Goal: Browse casually: Explore the website without a specific task or goal

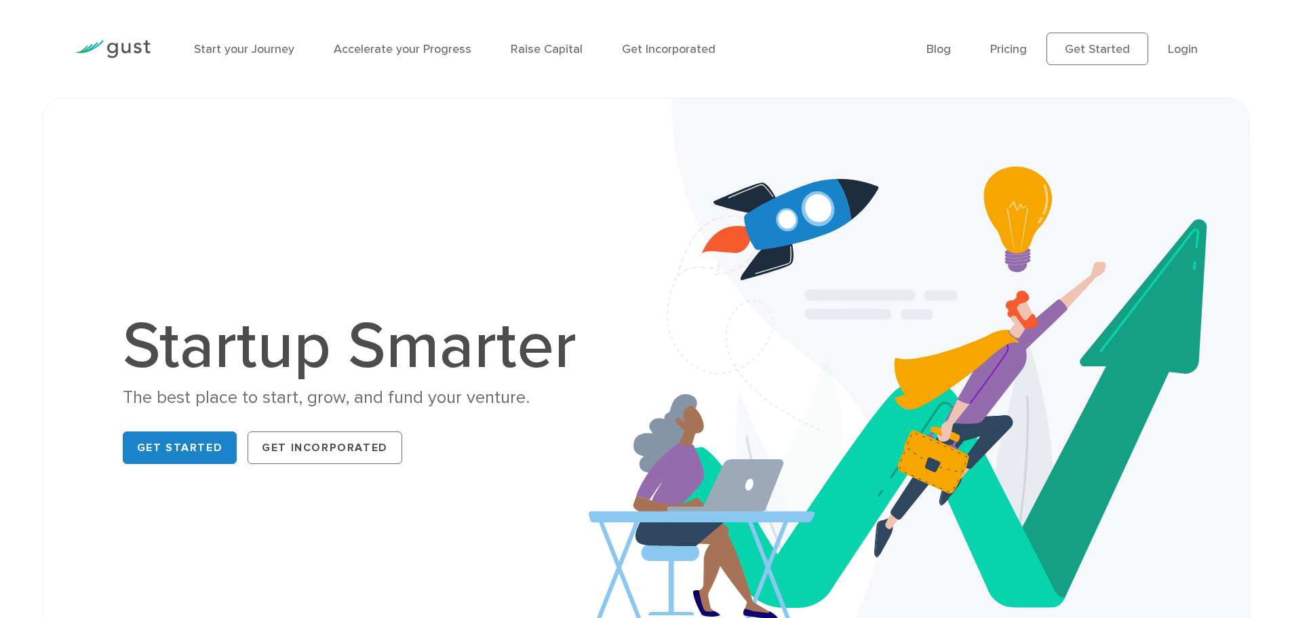
scroll to position [407, 0]
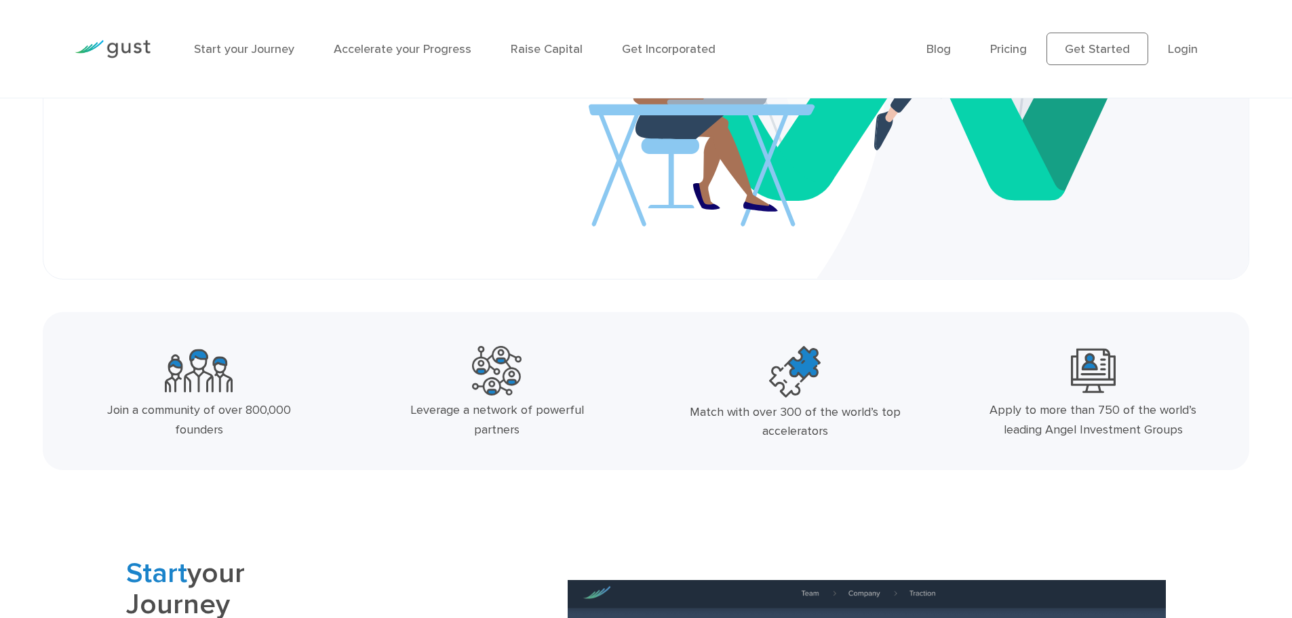
click at [813, 414] on div "Match with over 300 of the world’s top accelerators" at bounding box center [794, 422] width 222 height 39
click at [1095, 415] on div "Apply to more than 750 of the world’s leading Angel Investment Groups" at bounding box center [1093, 420] width 222 height 39
click at [1095, 426] on div "Apply to more than 750 of the world’s leading Angel Investment Groups" at bounding box center [1093, 420] width 222 height 39
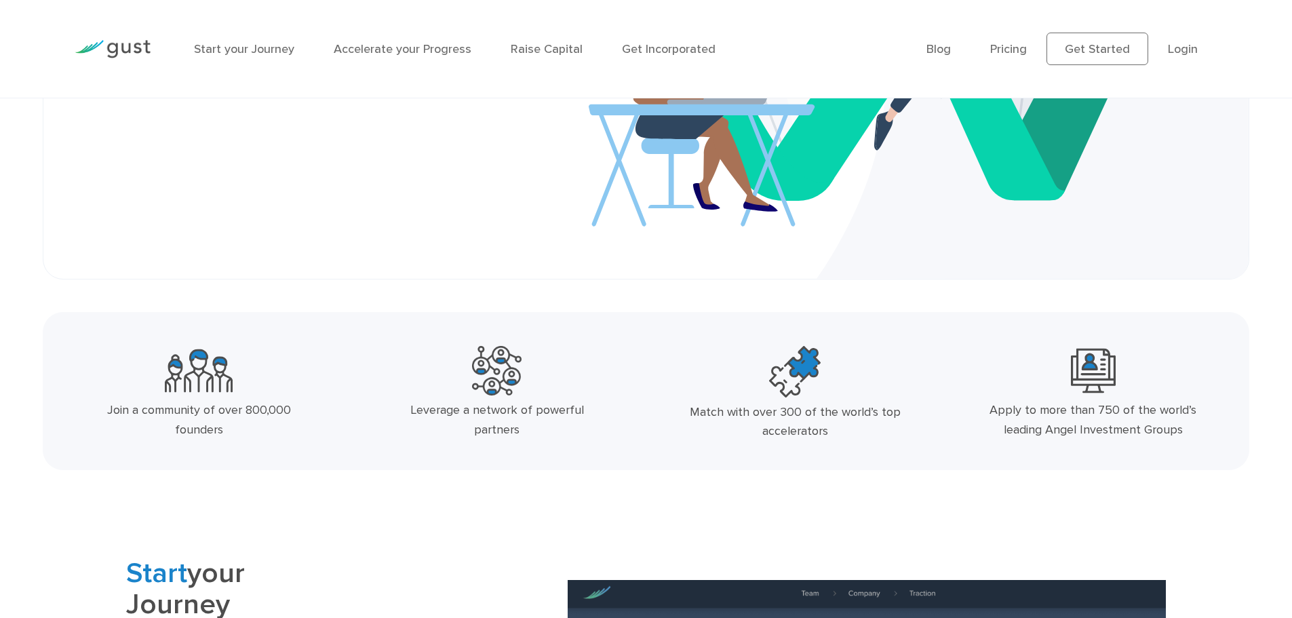
click at [1095, 426] on div "Apply to more than 750 of the world’s leading Angel Investment Groups" at bounding box center [1093, 420] width 222 height 39
click at [880, 407] on div "Match with over 300 of the world’s top accelerators" at bounding box center [794, 422] width 222 height 39
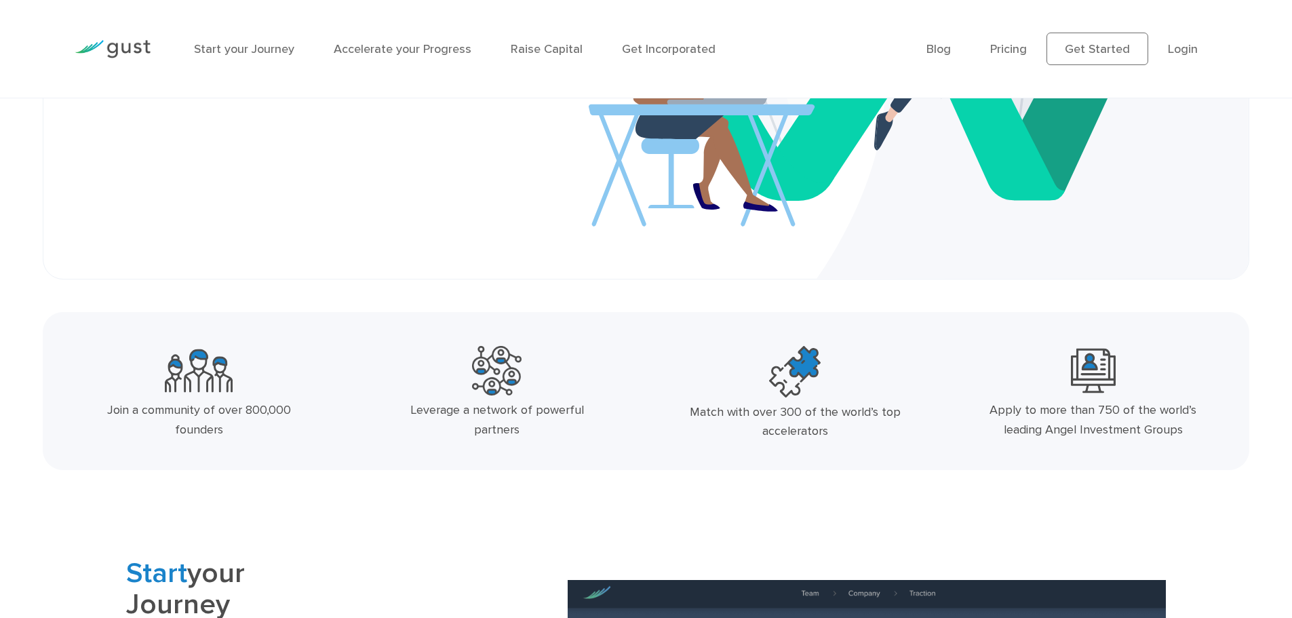
click at [880, 407] on div "Match with over 300 of the world’s top accelerators" at bounding box center [794, 422] width 222 height 39
click at [1005, 425] on div "Apply to more than 750 of the world’s leading Angel Investment Groups" at bounding box center [1093, 420] width 222 height 39
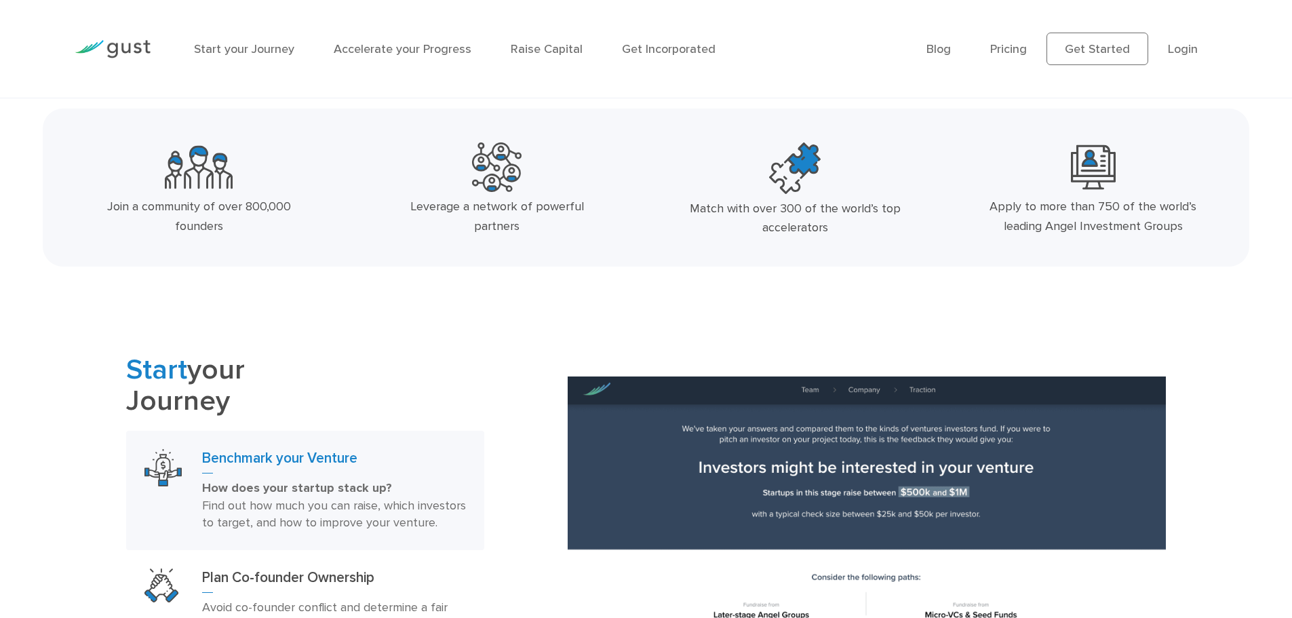
scroll to position [949, 0]
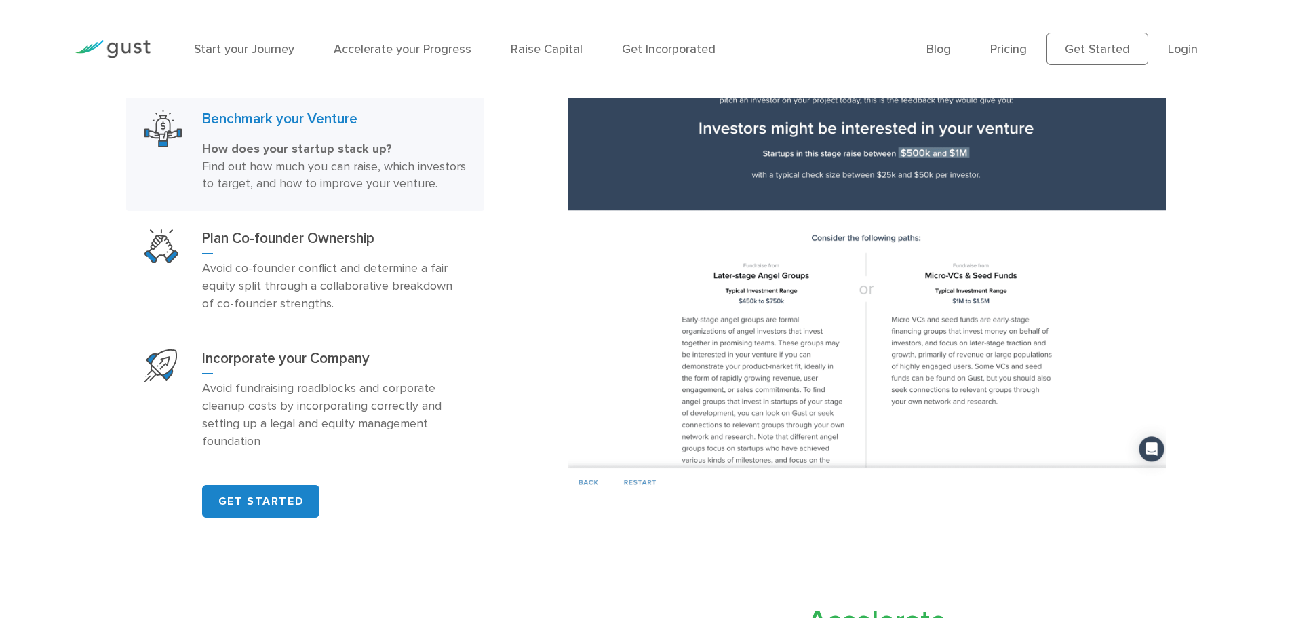
click at [709, 321] on img at bounding box center [866, 266] width 597 height 458
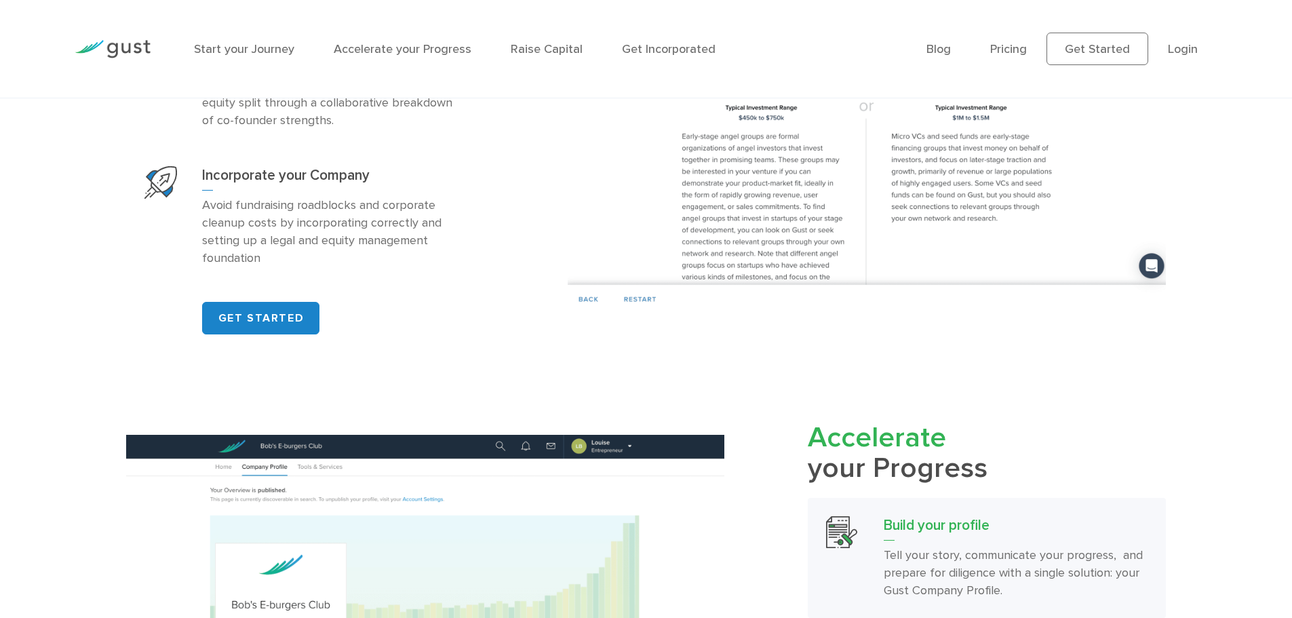
scroll to position [1153, 0]
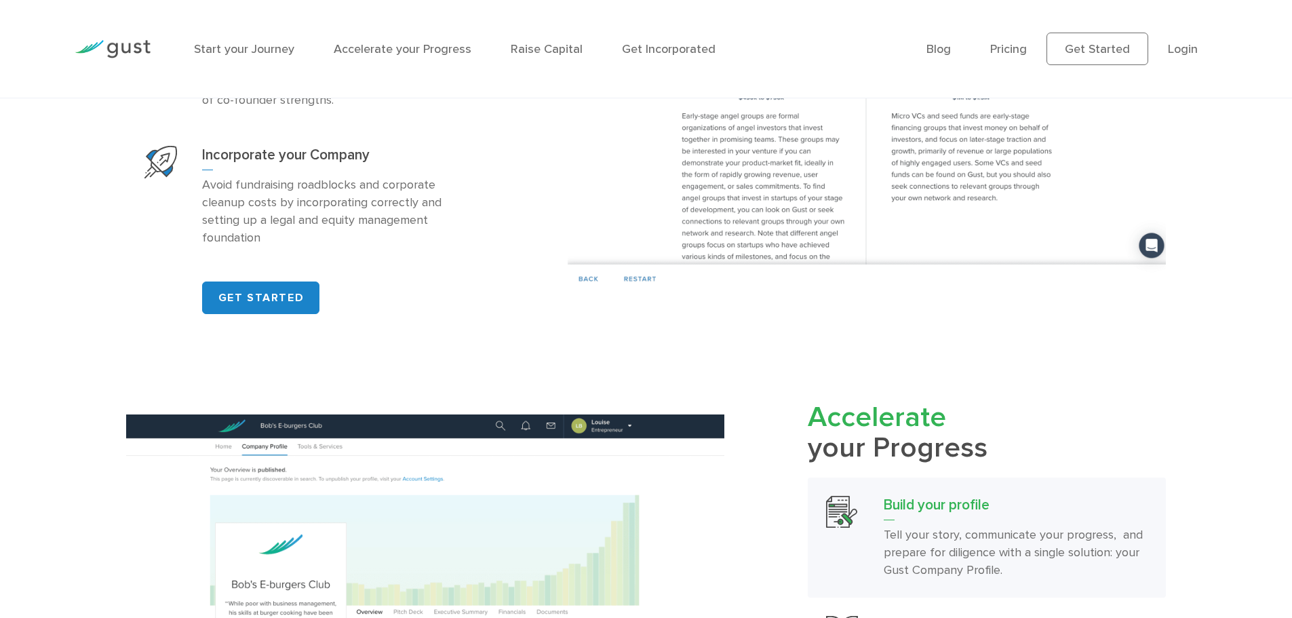
click at [843, 431] on span "Accelerate" at bounding box center [877, 417] width 138 height 34
click at [848, 464] on h2 "Accelerate your Progress" at bounding box center [987, 433] width 358 height 62
click at [905, 464] on h2 "Accelerate your Progress" at bounding box center [987, 433] width 358 height 62
click at [925, 434] on span "Accelerate" at bounding box center [877, 417] width 138 height 34
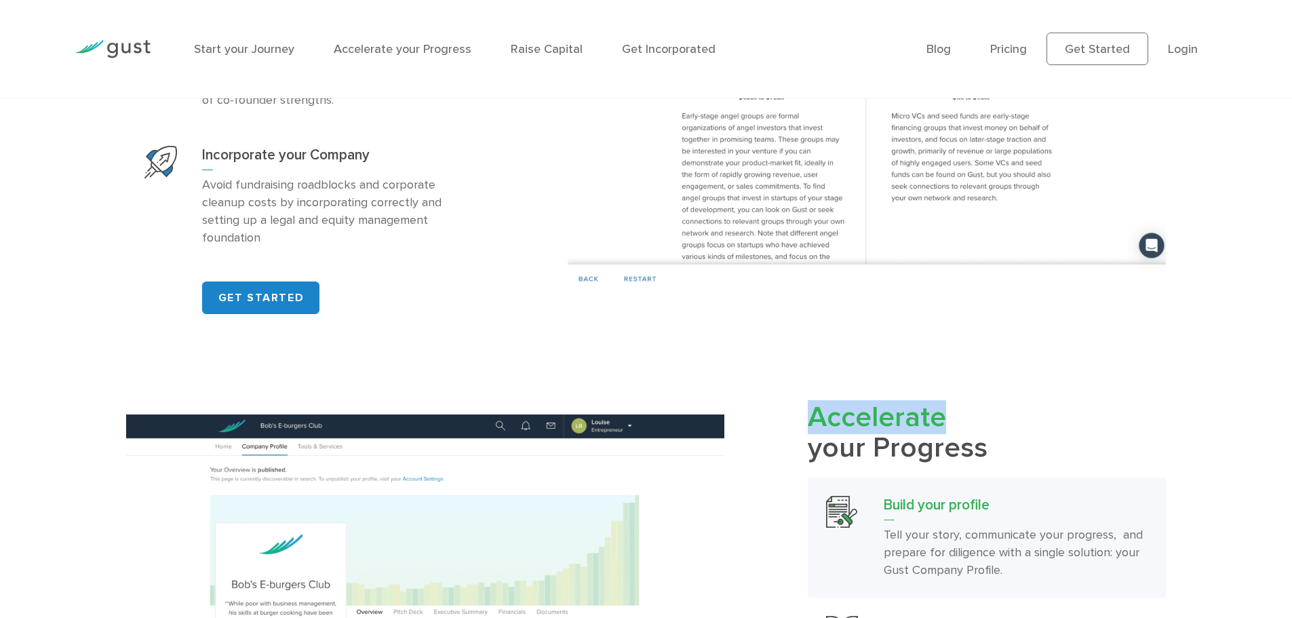
click at [925, 434] on span "Accelerate" at bounding box center [877, 417] width 138 height 34
click at [888, 423] on span "Accelerate" at bounding box center [877, 417] width 138 height 34
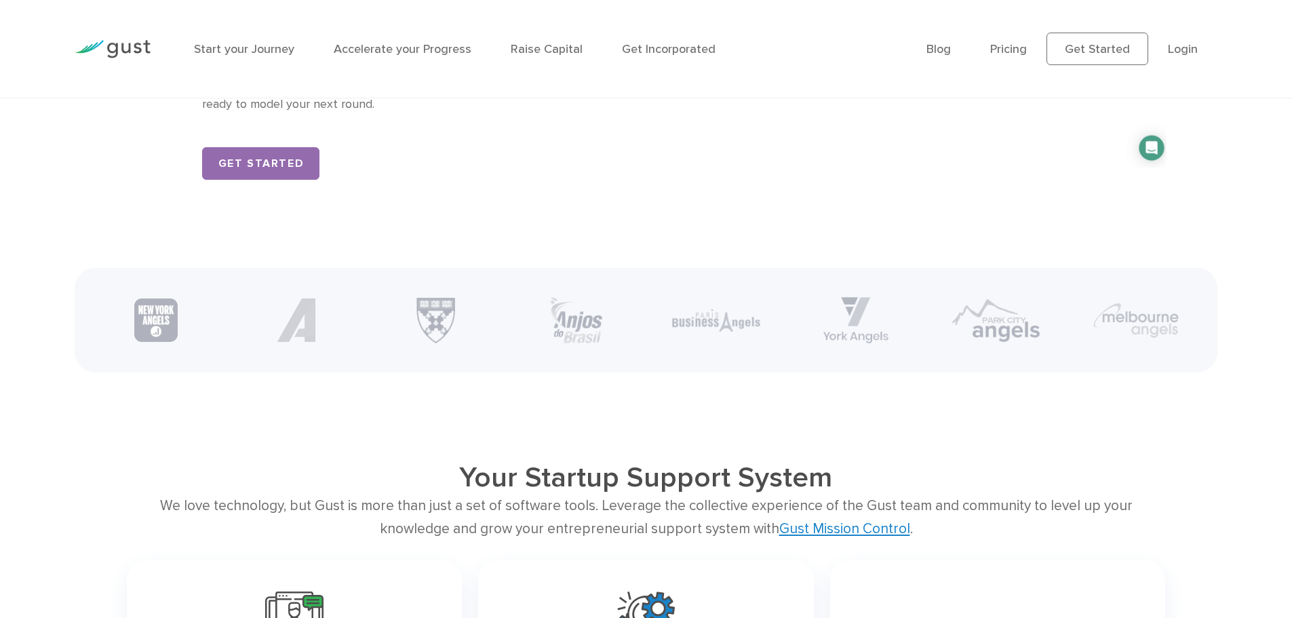
scroll to position [2712, 0]
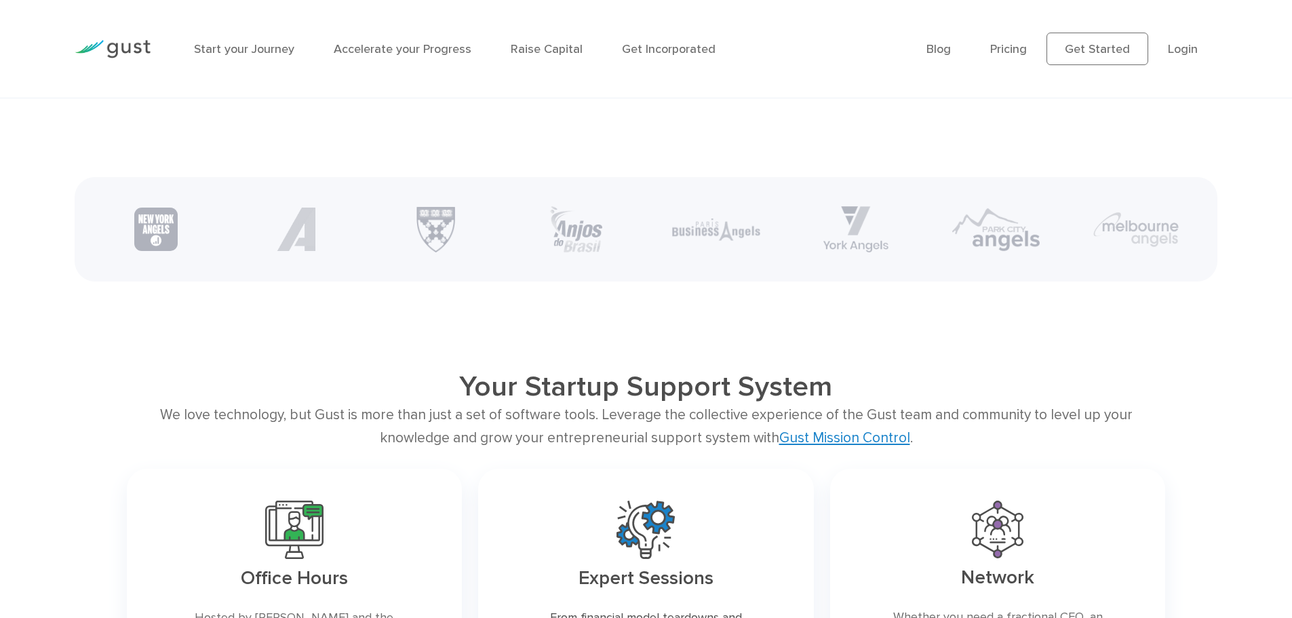
click at [803, 397] on h2 "Your Startup Support System" at bounding box center [646, 387] width 831 height 34
click at [666, 403] on h2 "Your Startup Support System" at bounding box center [646, 387] width 831 height 34
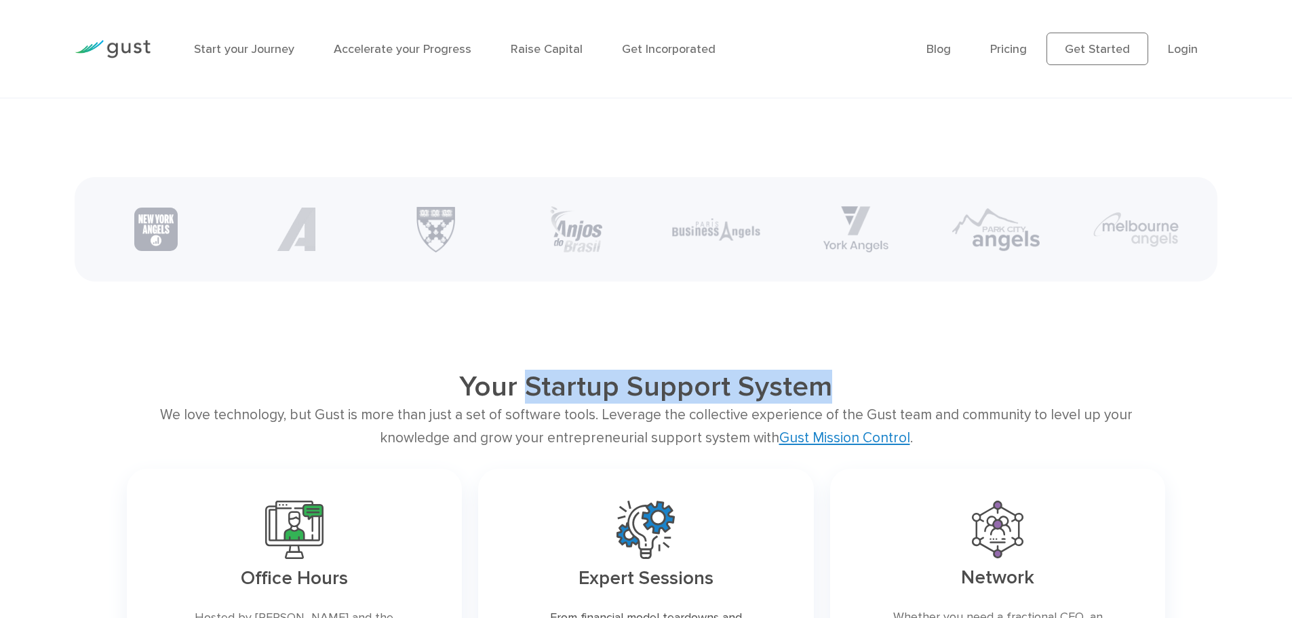
click at [567, 392] on h2 "Your Startup Support System" at bounding box center [646, 387] width 831 height 34
click at [514, 395] on h2 "Your Startup Support System" at bounding box center [646, 387] width 831 height 34
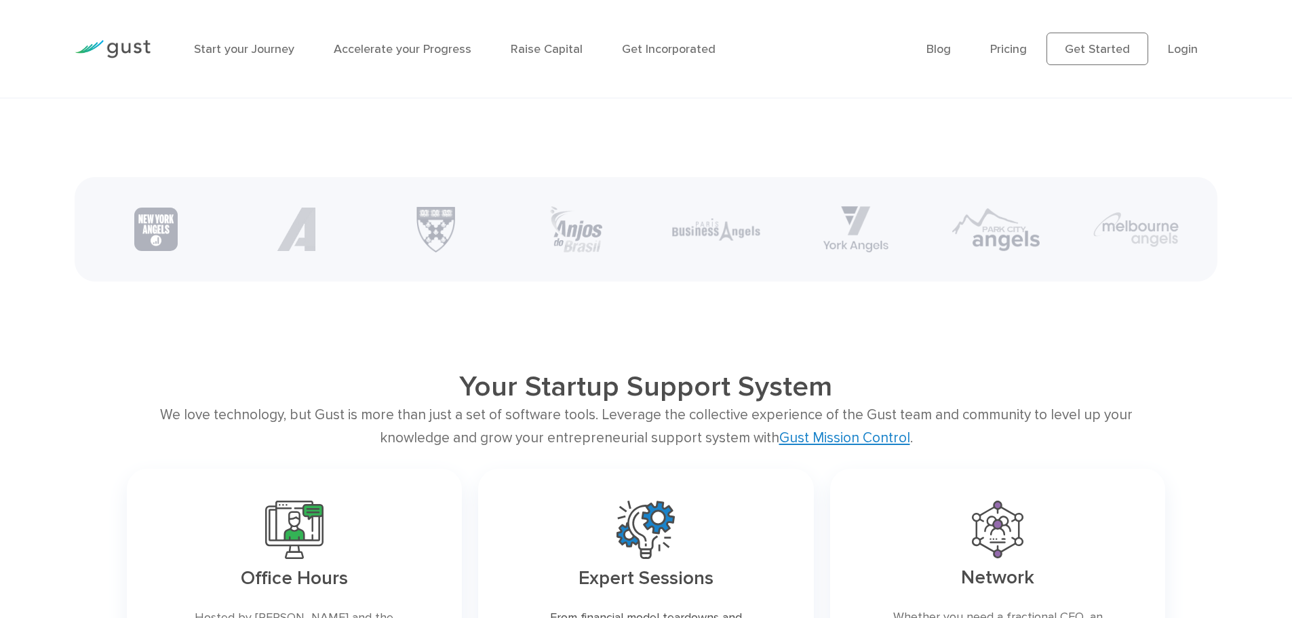
click at [133, 436] on div "We love technology, but Gust is more than just a set of software tools. Leverag…" at bounding box center [645, 425] width 1039 height 45
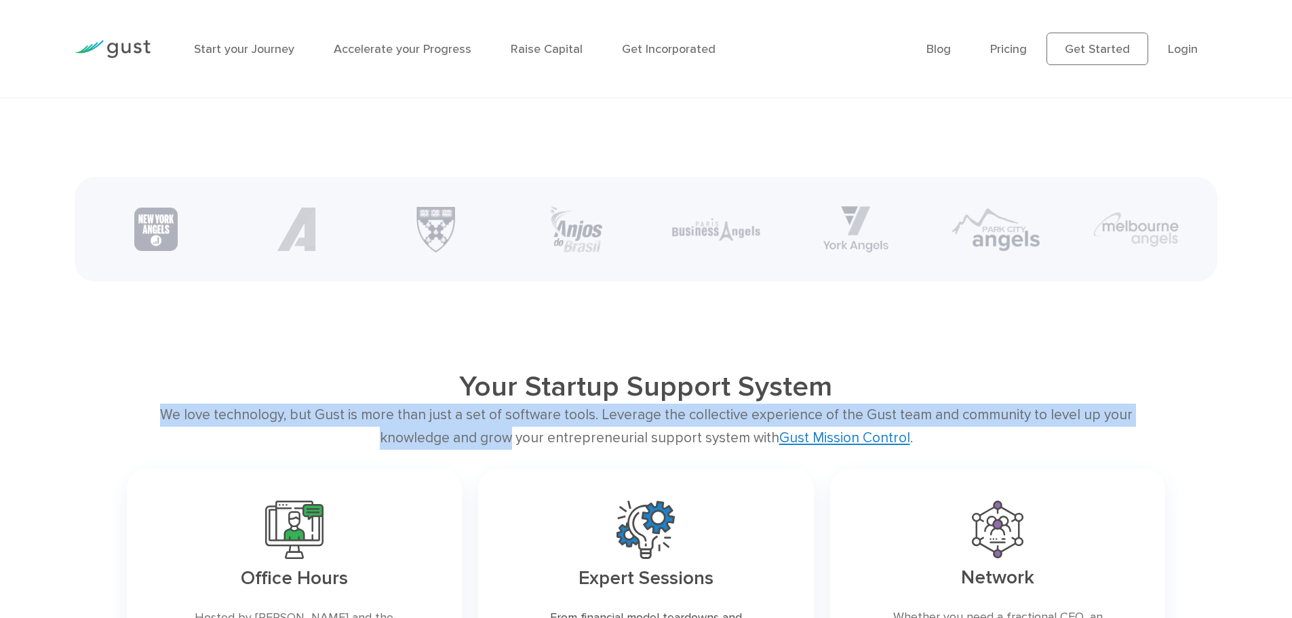
click at [460, 449] on div "We love technology, but Gust is more than just a set of software tools. Leverag…" at bounding box center [645, 425] width 1039 height 45
click at [662, 449] on div "We love technology, but Gust is more than just a set of software tools. Leverag…" at bounding box center [645, 425] width 1039 height 45
click at [715, 449] on div "We love technology, but Gust is more than just a set of software tools. Leverag…" at bounding box center [645, 425] width 1039 height 45
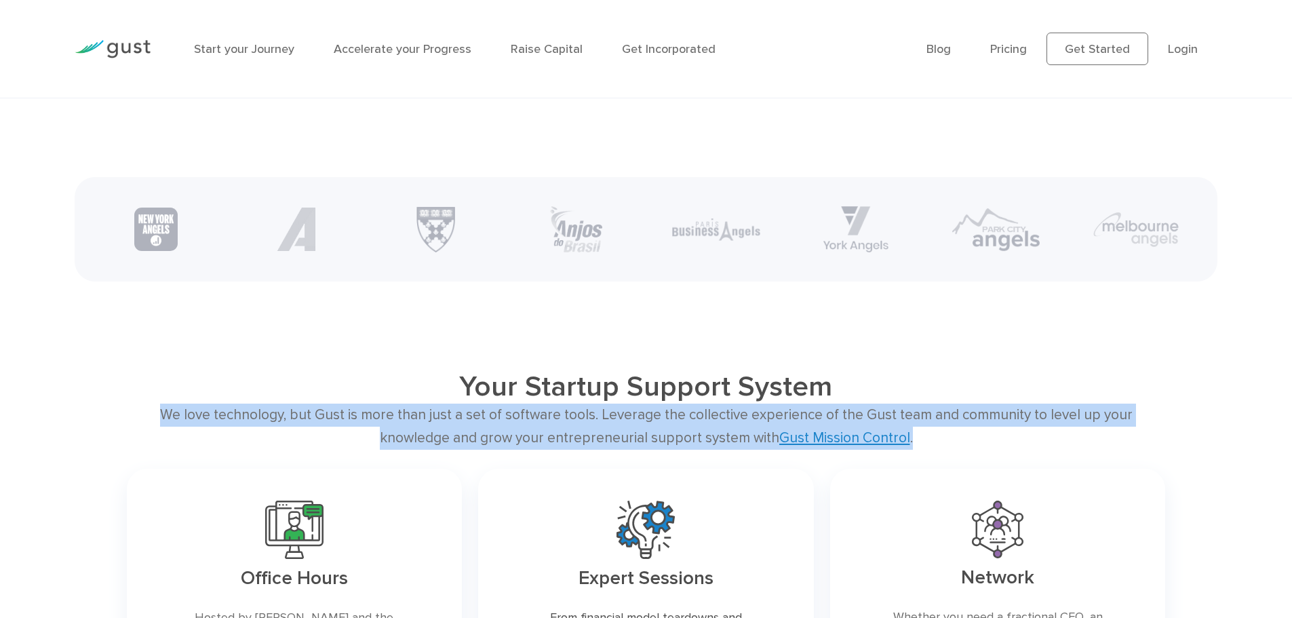
click at [883, 442] on div "We love technology, but Gust is more than just a set of software tools. Leverag…" at bounding box center [645, 425] width 1039 height 45
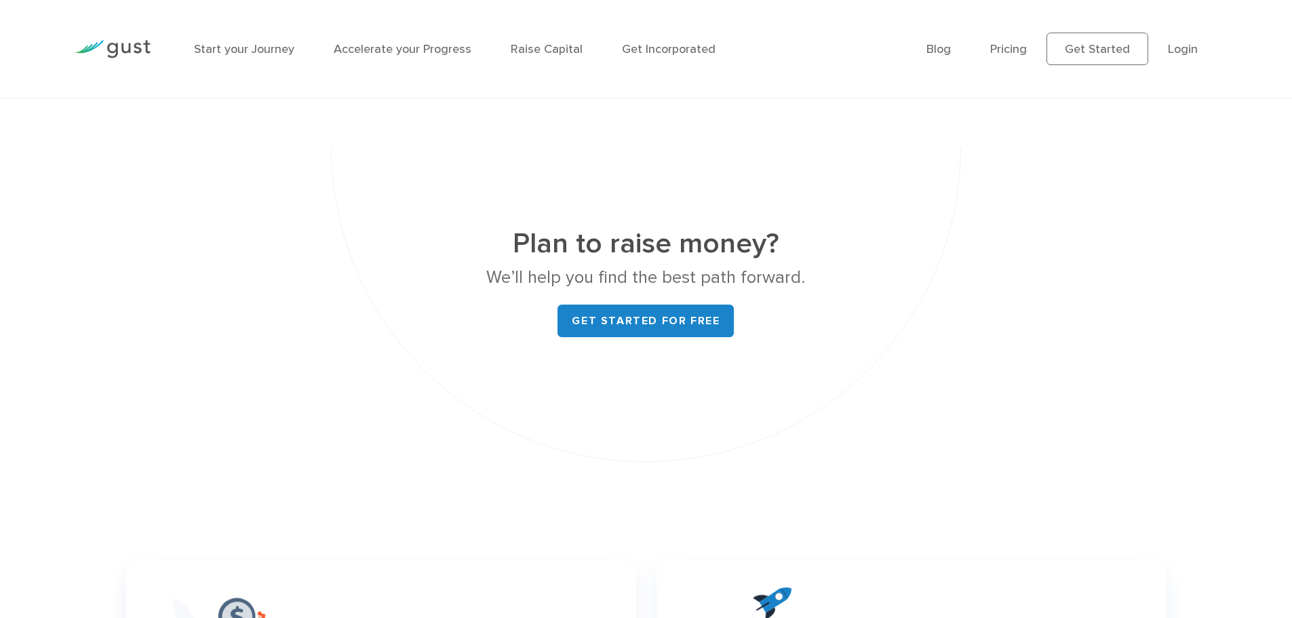
scroll to position [5289, 0]
